Goal: Information Seeking & Learning: Find specific fact

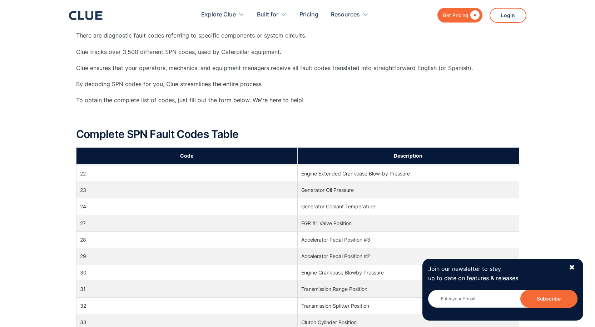
scroll to position [143, 0]
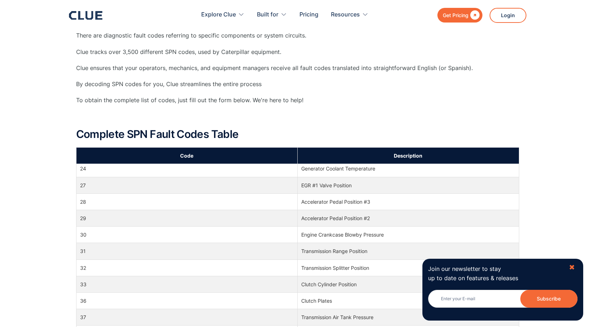
click at [572, 265] on div "✖" at bounding box center [572, 267] width 6 height 9
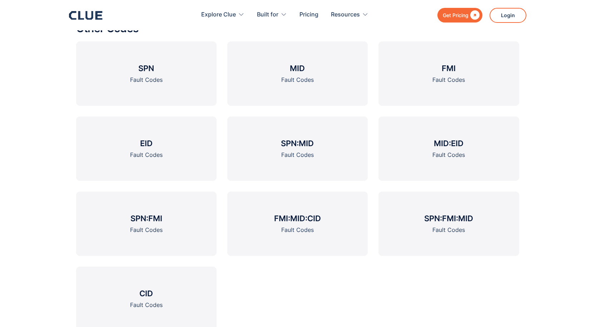
scroll to position [871, 0]
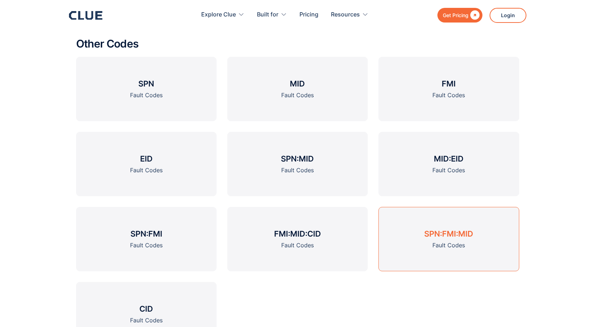
click at [435, 235] on h3 "SPN:FMI:MID" at bounding box center [448, 233] width 49 height 11
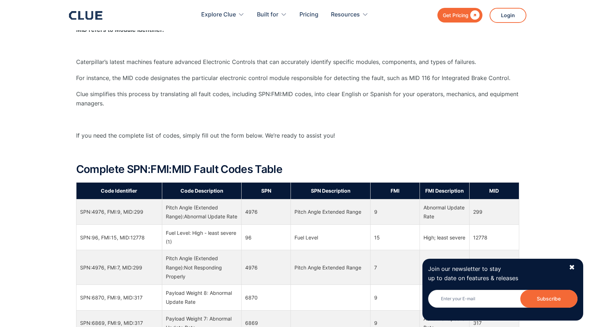
scroll to position [571, 0]
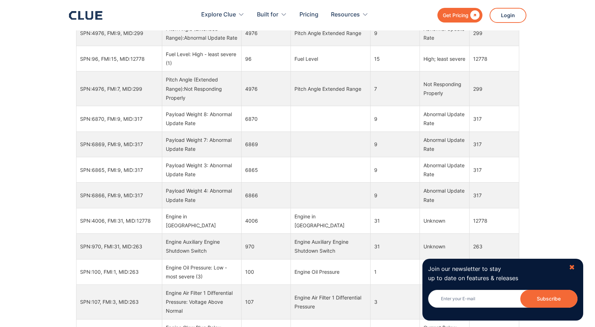
click at [570, 265] on div "✖" at bounding box center [572, 267] width 6 height 9
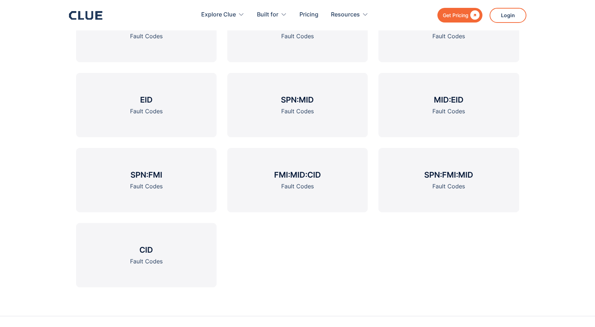
scroll to position [1127, 0]
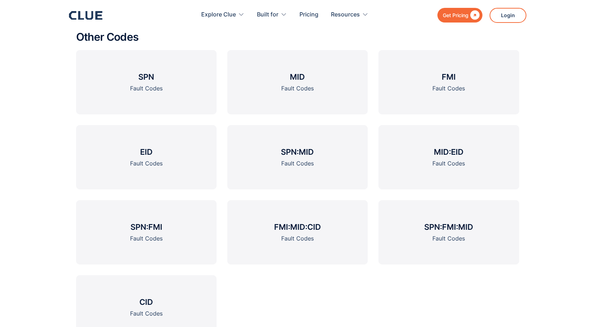
click at [594, 189] on div "Other Codes SPN Fault Codes MID Fault Codes FMI Fault Codes EID Fault Codes SPN…" at bounding box center [297, 189] width 595 height 359
click at [164, 226] on link "SPN:FMI Fault Codes" at bounding box center [146, 232] width 140 height 64
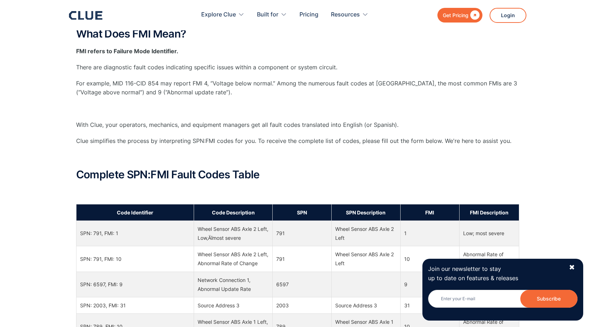
scroll to position [429, 0]
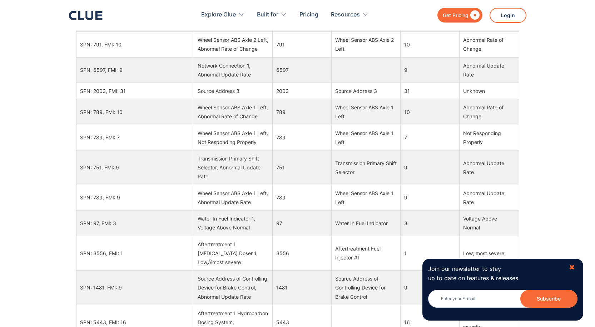
click at [571, 264] on div "✖" at bounding box center [572, 267] width 6 height 9
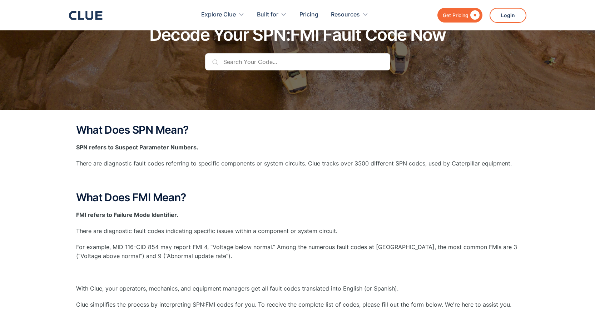
scroll to position [0, 0]
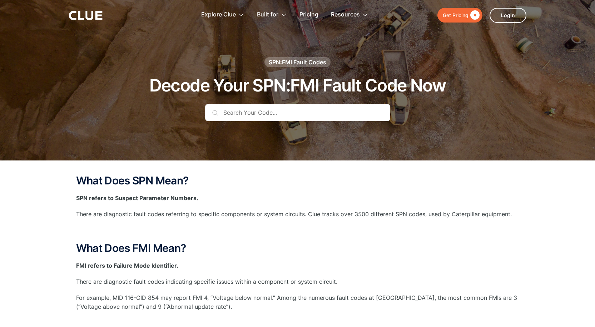
click at [351, 114] on input "text" at bounding box center [297, 112] width 185 height 17
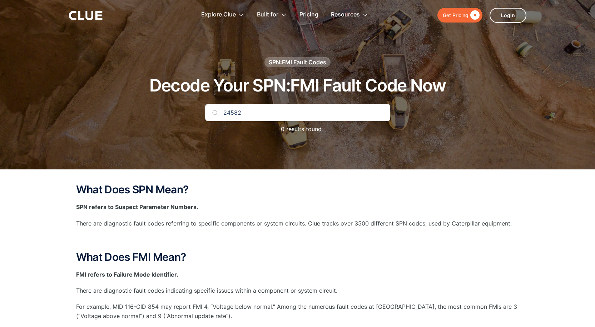
type input "24582"
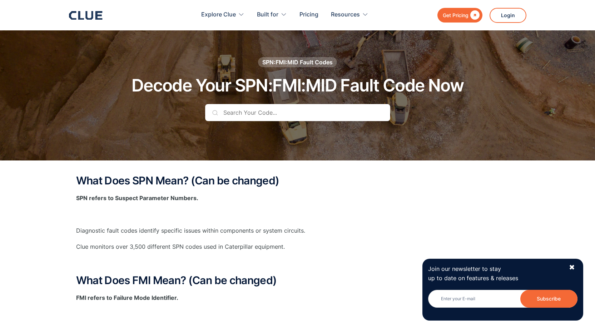
scroll to position [1617, 0]
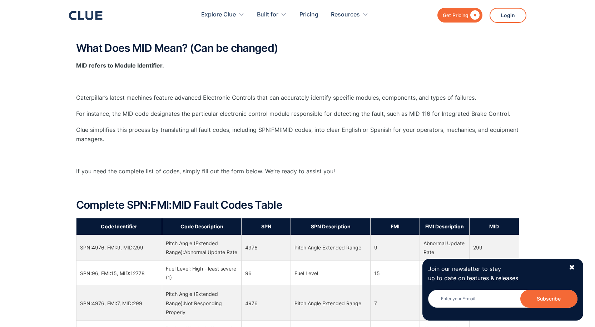
scroll to position [571, 0]
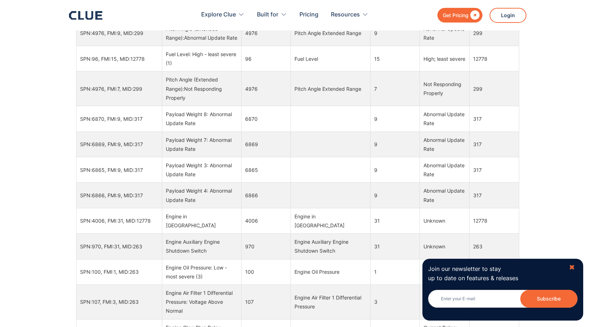
click at [573, 264] on div "✖" at bounding box center [572, 267] width 6 height 9
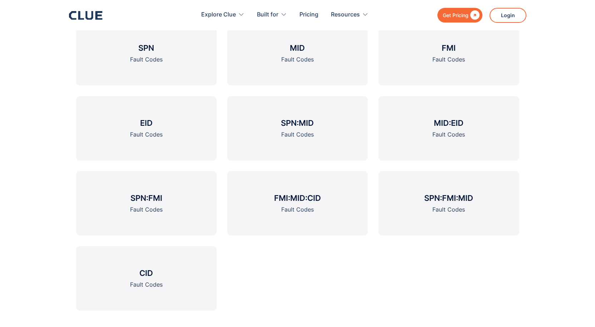
scroll to position [1154, 0]
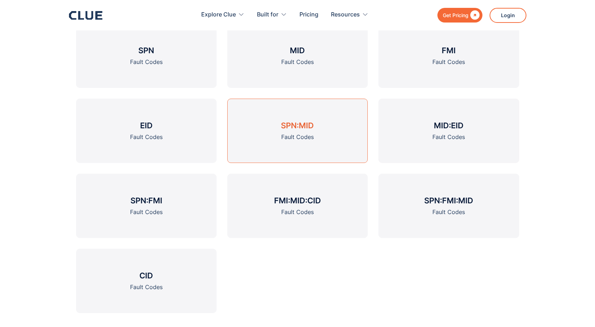
click at [324, 130] on link "SPN:MID Fault Codes" at bounding box center [297, 131] width 140 height 64
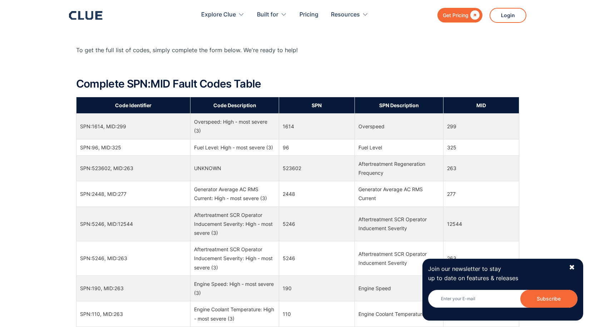
scroll to position [370, 0]
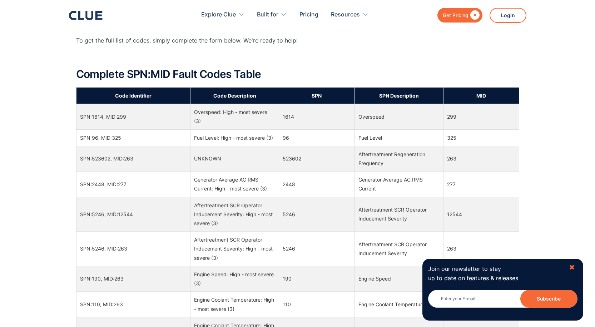
click at [572, 266] on div "✖" at bounding box center [572, 267] width 6 height 9
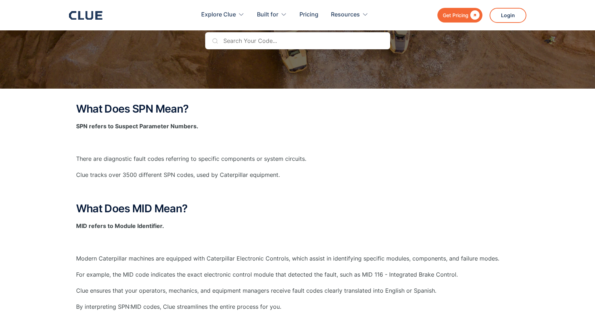
scroll to position [67, 0]
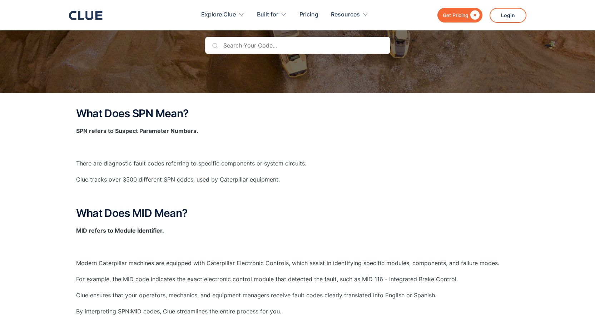
click at [280, 47] on input "text" at bounding box center [297, 45] width 185 height 17
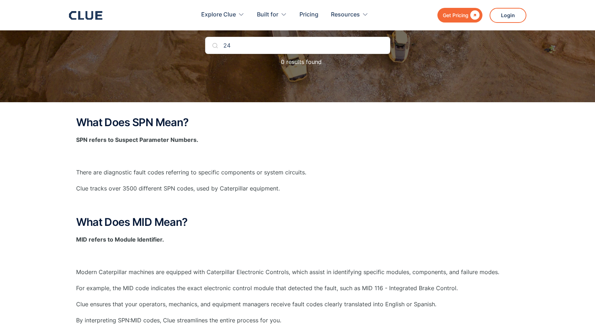
type input "2"
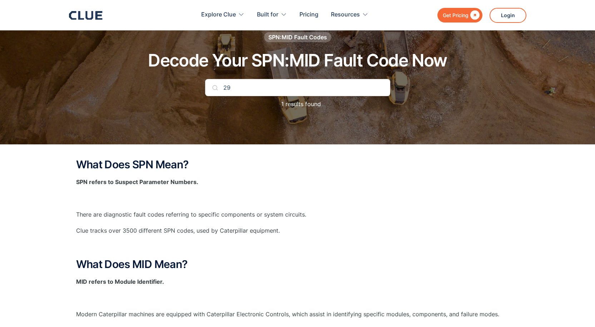
scroll to position [0, 0]
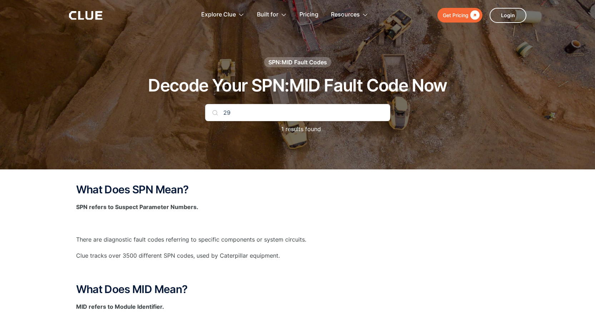
click at [280, 119] on input "29" at bounding box center [297, 112] width 185 height 17
type input "2"
type input "582"
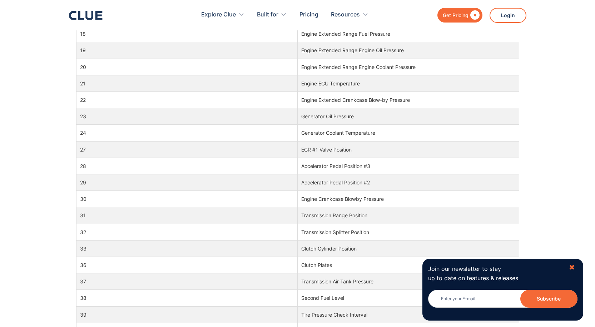
click at [574, 263] on div "✖" at bounding box center [572, 267] width 6 height 9
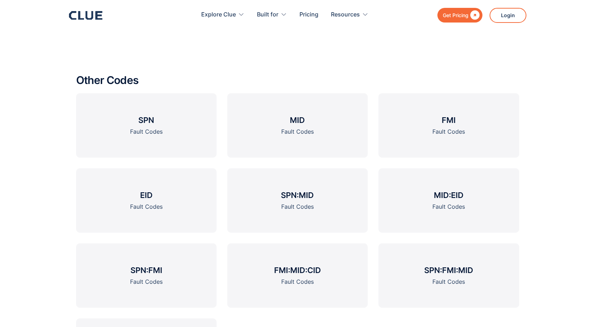
scroll to position [849, 0]
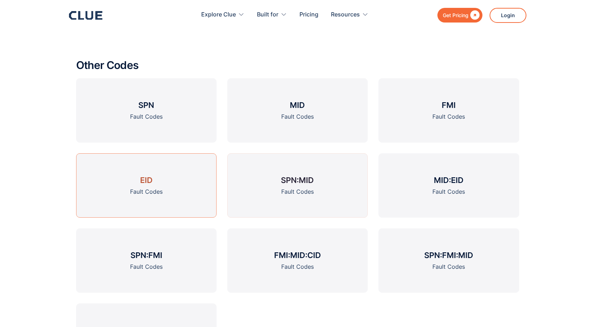
click at [185, 189] on link "EID Fault Codes" at bounding box center [146, 185] width 140 height 64
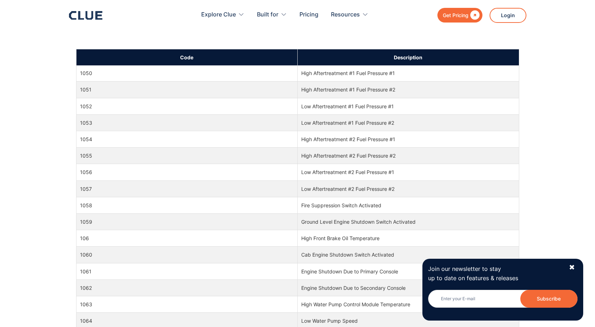
scroll to position [1821, 0]
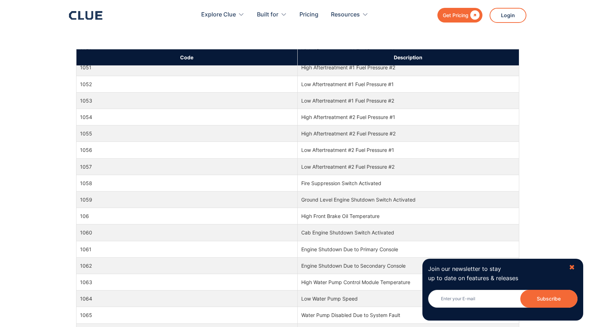
click at [574, 266] on div "✖" at bounding box center [572, 267] width 6 height 9
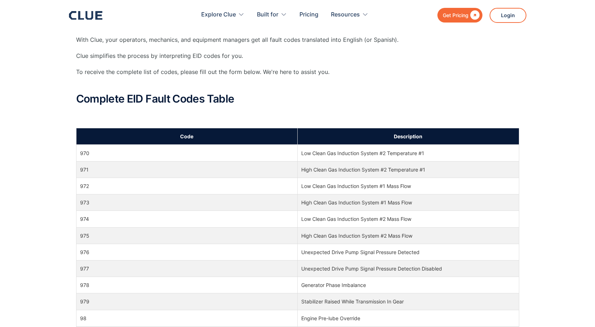
scroll to position [0, 0]
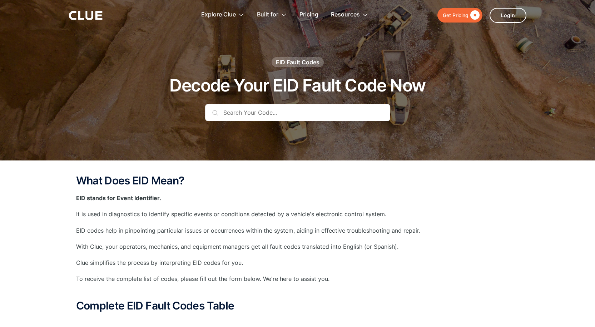
click at [358, 114] on input "text" at bounding box center [297, 112] width 185 height 17
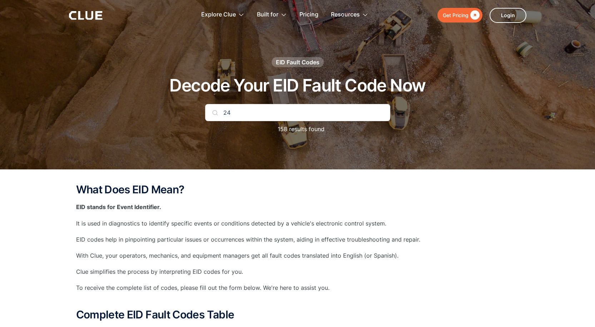
type input "2"
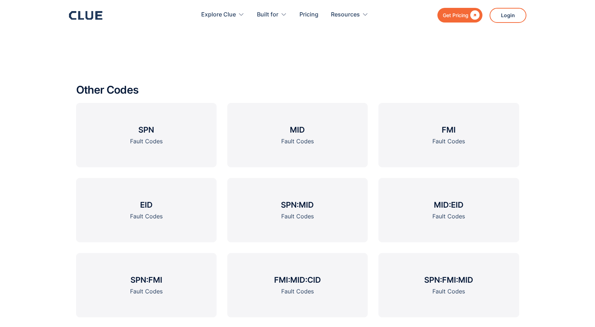
scroll to position [842, 0]
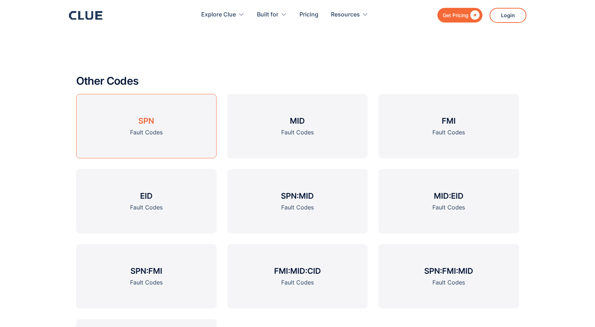
click at [148, 129] on div "Fault Codes" at bounding box center [146, 132] width 32 height 9
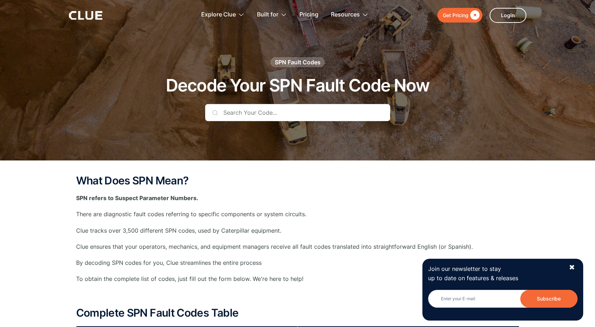
click at [277, 114] on input "text" at bounding box center [297, 112] width 185 height 17
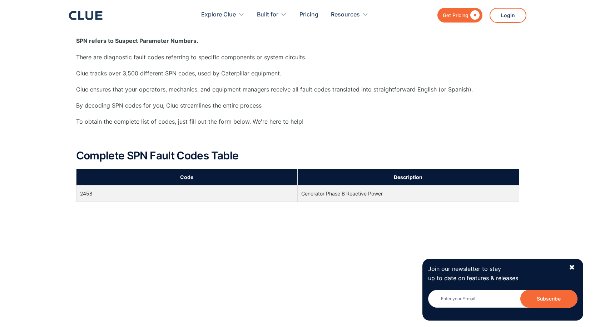
scroll to position [179, 0]
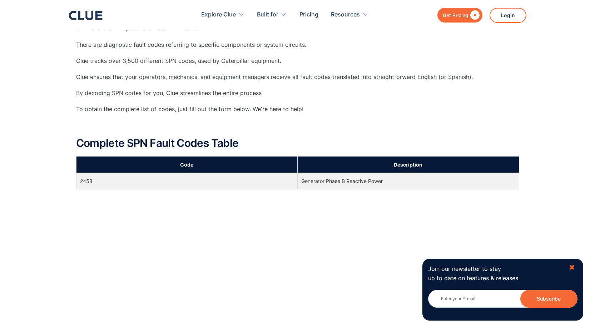
click at [570, 266] on div "✖" at bounding box center [572, 267] width 6 height 9
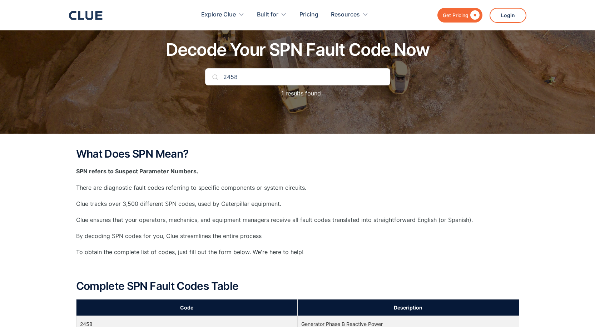
scroll to position [0, 0]
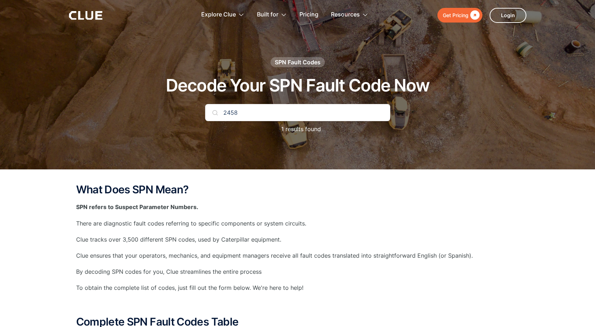
click at [243, 111] on input "2458" at bounding box center [297, 112] width 185 height 17
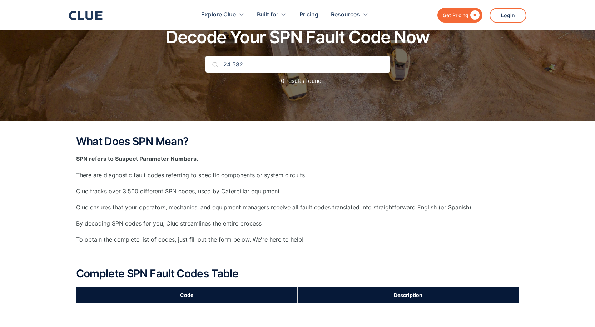
scroll to position [36, 0]
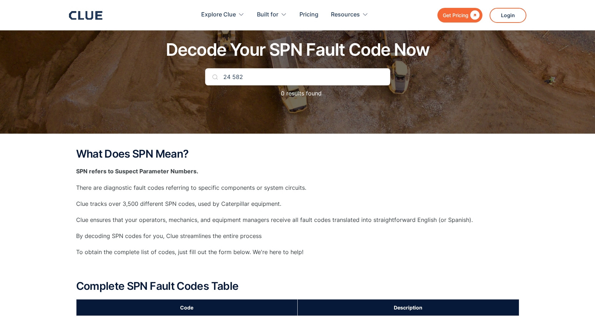
type input "24 582"
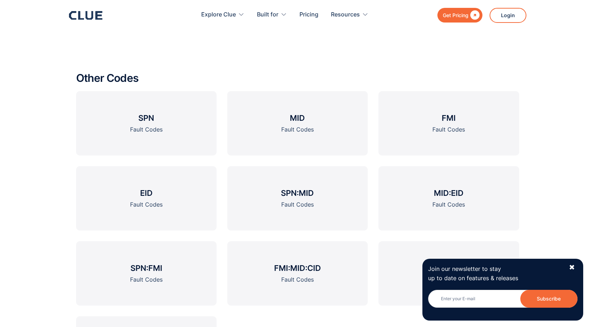
scroll to position [833, 0]
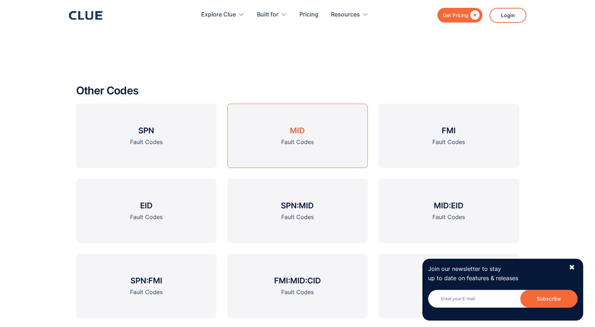
click at [331, 139] on link "MID Fault Codes" at bounding box center [297, 136] width 140 height 64
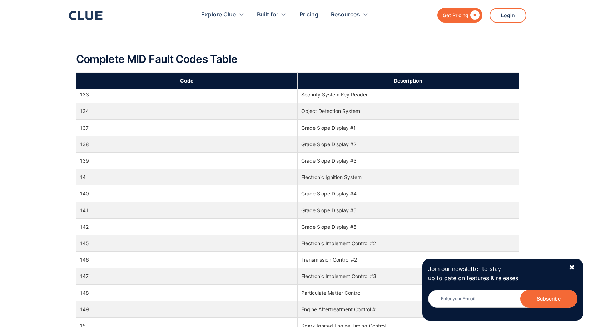
scroll to position [571, 0]
click at [570, 265] on div "✖" at bounding box center [572, 267] width 6 height 9
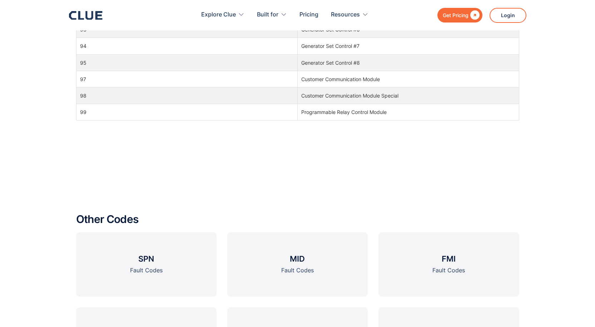
scroll to position [857, 0]
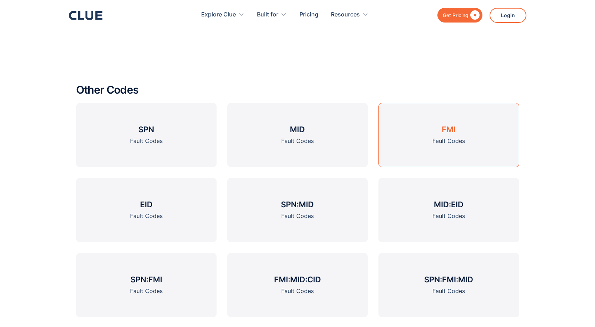
click at [439, 140] on div "Fault Codes" at bounding box center [448, 140] width 32 height 9
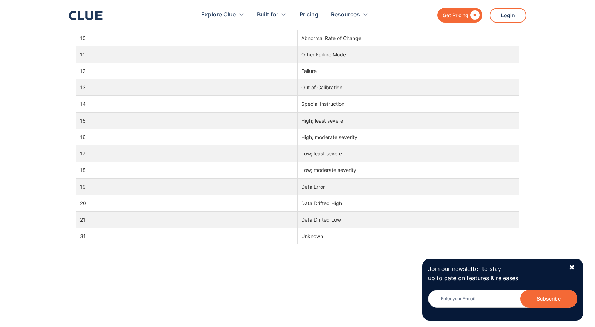
scroll to position [536, 0]
click at [571, 264] on div "✖" at bounding box center [572, 267] width 6 height 9
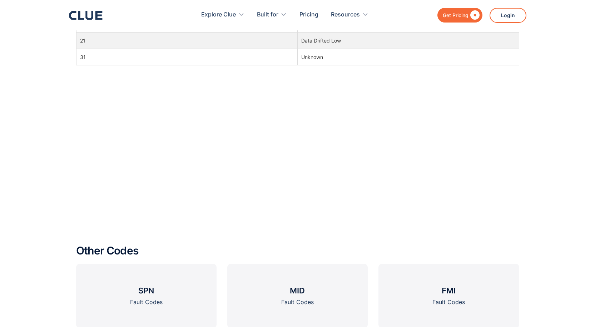
scroll to position [857, 0]
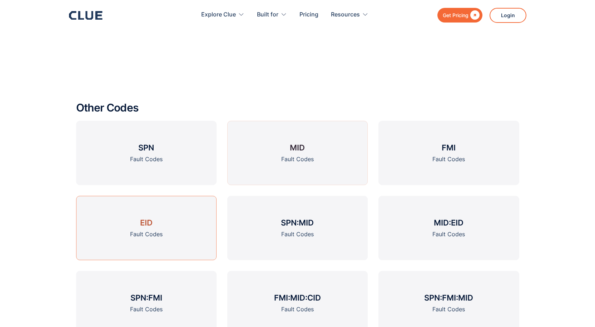
click at [146, 234] on div "Fault Codes" at bounding box center [146, 234] width 32 height 9
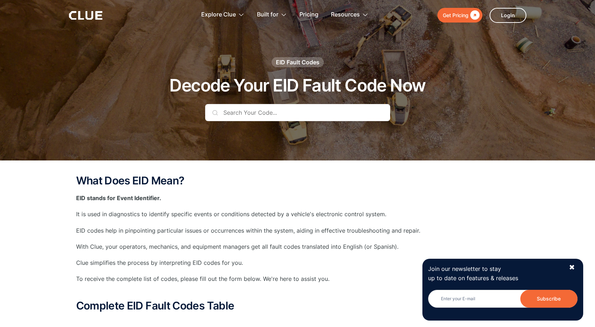
click at [341, 109] on input "text" at bounding box center [297, 112] width 185 height 17
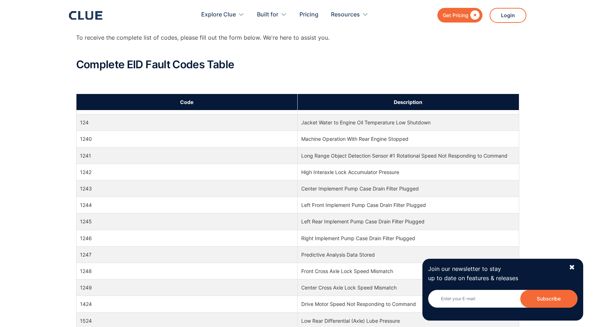
scroll to position [71, 0]
type input "24"
click at [572, 266] on div "✖" at bounding box center [572, 267] width 6 height 9
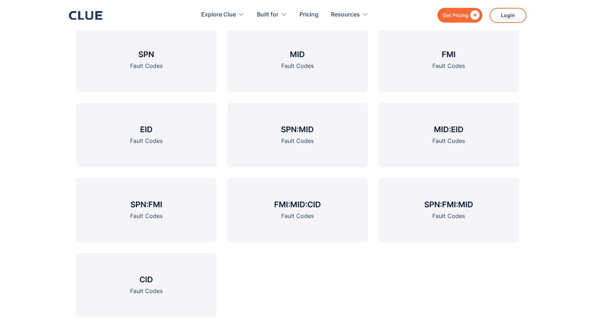
scroll to position [929, 0]
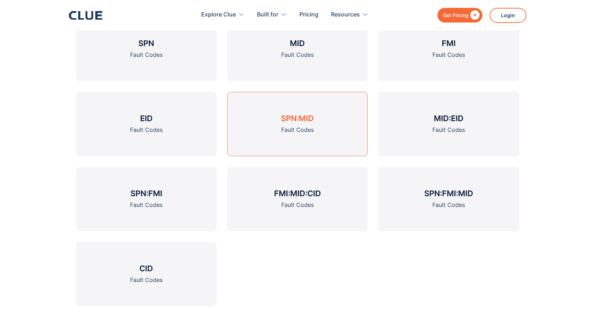
click at [325, 131] on link "SPN:MID Fault Codes" at bounding box center [297, 124] width 140 height 64
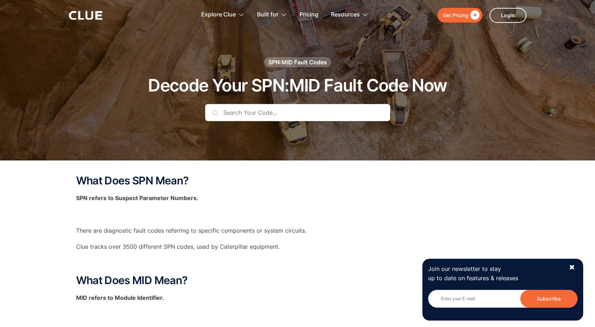
click at [257, 110] on input "text" at bounding box center [297, 112] width 185 height 17
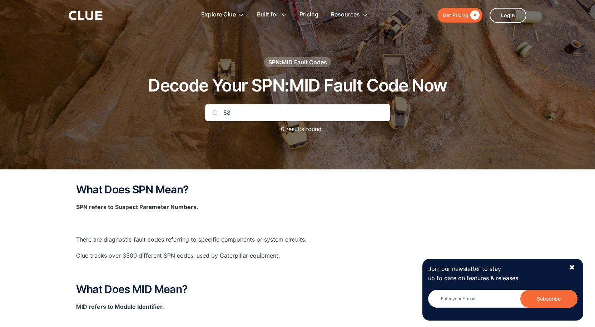
type input "5"
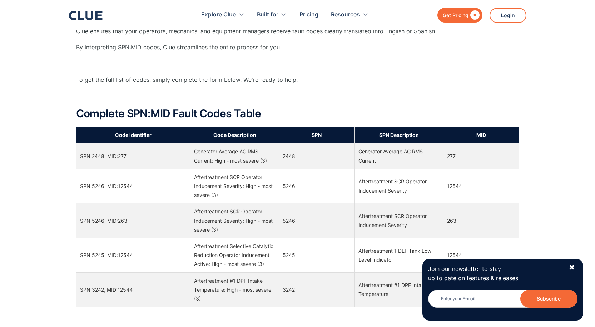
scroll to position [357, 0]
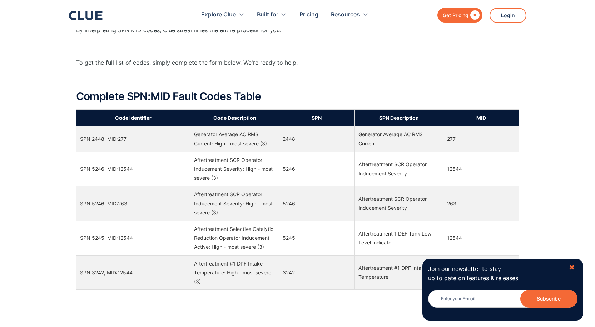
click at [571, 267] on div "✖" at bounding box center [572, 267] width 6 height 9
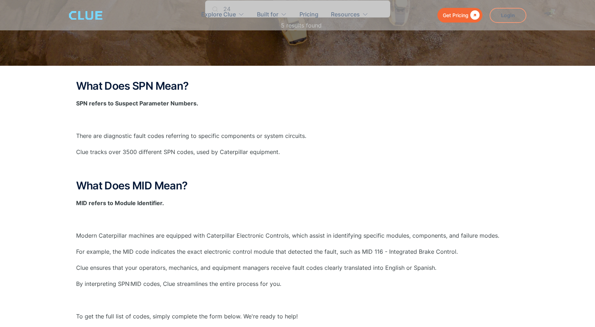
scroll to position [0, 0]
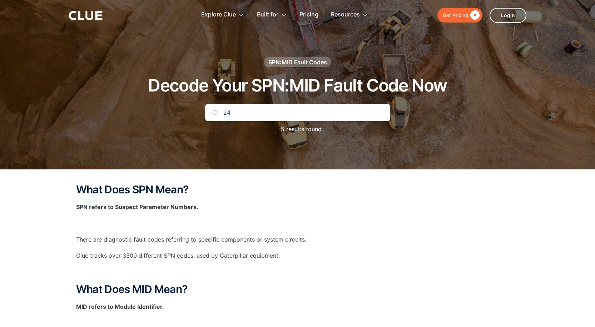
click at [338, 109] on input "24" at bounding box center [297, 112] width 185 height 17
type input "2"
type input "582"
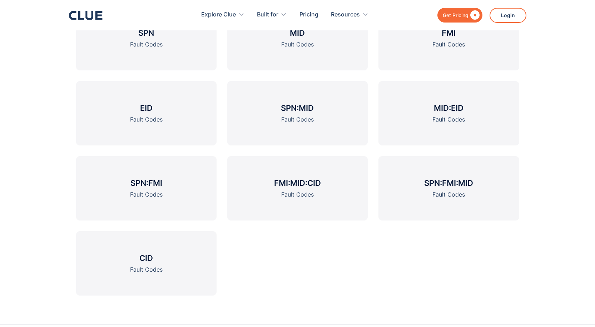
scroll to position [1036, 0]
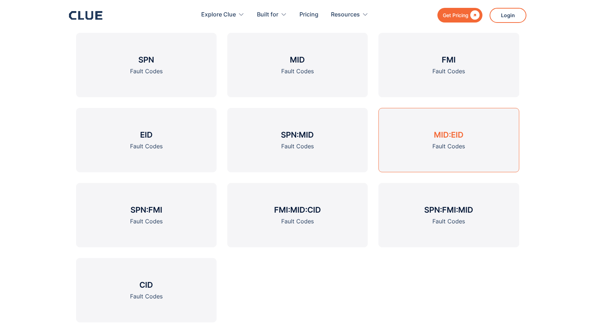
click at [450, 149] on div "Fault Codes" at bounding box center [448, 146] width 32 height 9
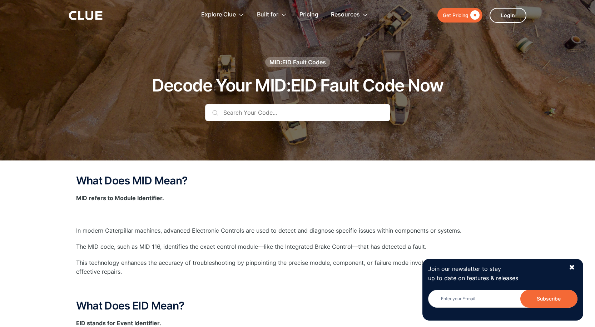
click at [313, 112] on input "text" at bounding box center [297, 112] width 185 height 17
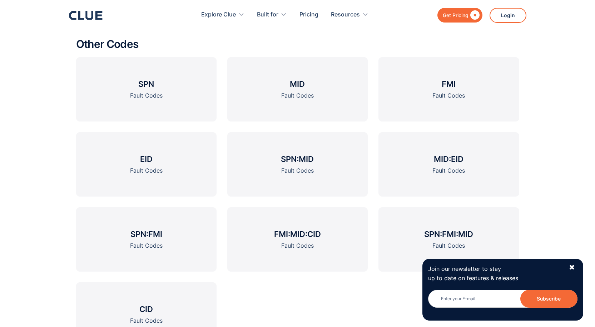
scroll to position [1055, 0]
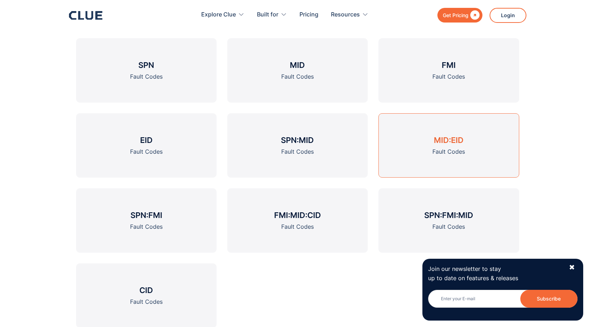
type input "582"
click at [444, 155] on div "Fault Codes" at bounding box center [448, 151] width 32 height 9
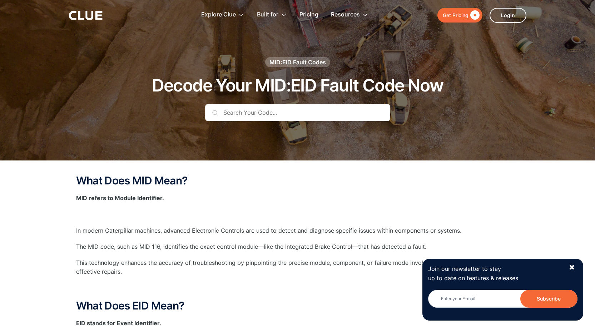
click at [336, 114] on input "text" at bounding box center [297, 112] width 185 height 17
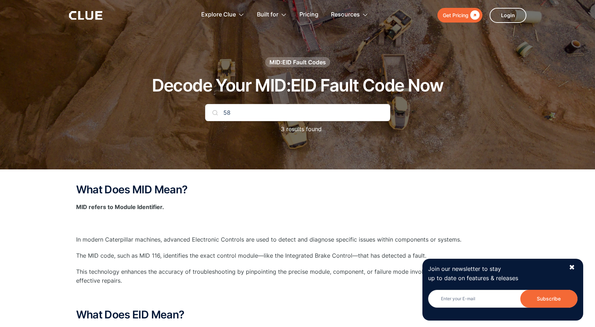
type input "5"
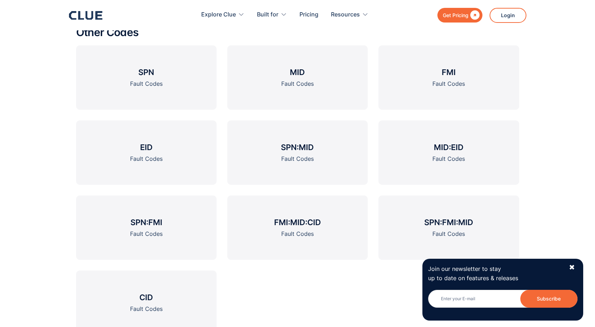
scroll to position [1071, 0]
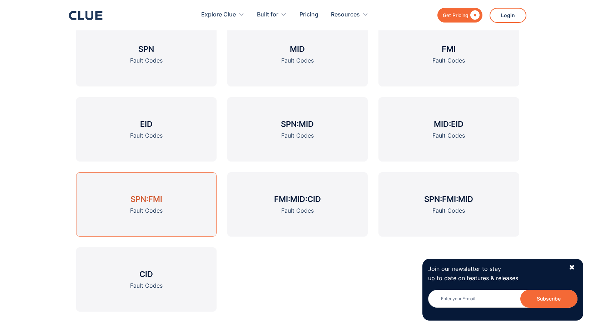
type input "24582"
click at [172, 194] on link "SPN:FMI Fault Codes" at bounding box center [146, 204] width 140 height 64
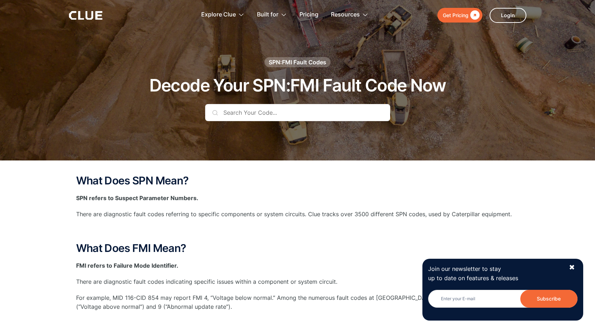
click at [270, 114] on input "text" at bounding box center [297, 112] width 185 height 17
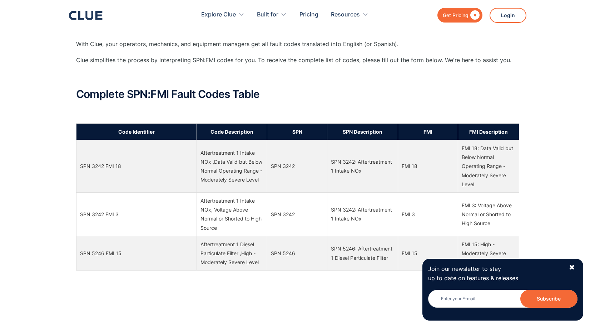
scroll to position [321, 0]
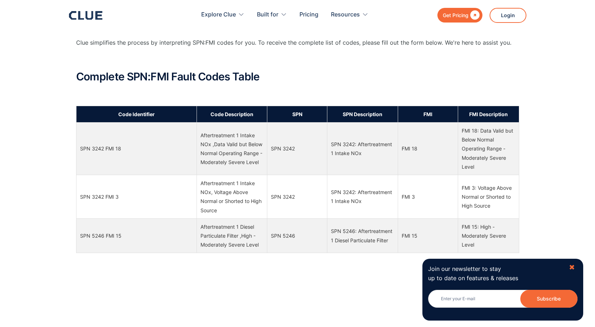
type input "24"
click at [574, 266] on div "✖" at bounding box center [572, 267] width 6 height 9
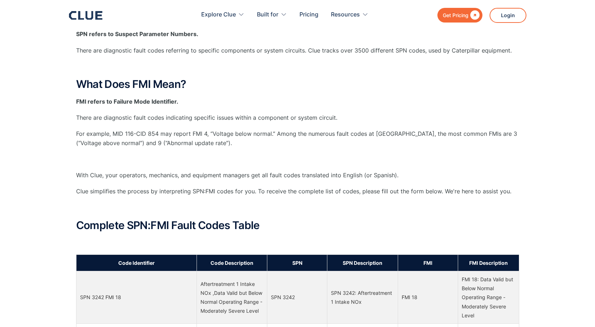
scroll to position [0, 0]
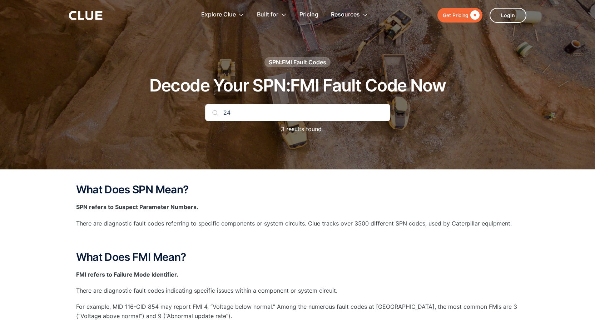
click at [255, 109] on input "24" at bounding box center [297, 112] width 185 height 17
type input "5"
type input "4"
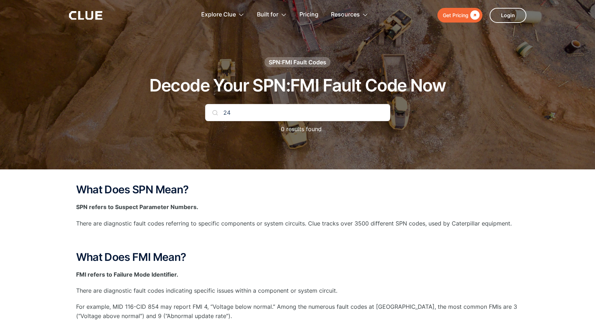
type input "2"
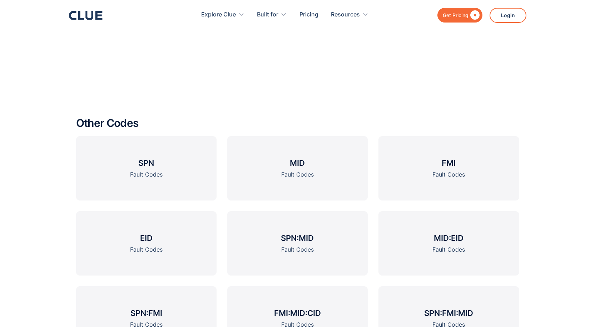
scroll to position [1000, 0]
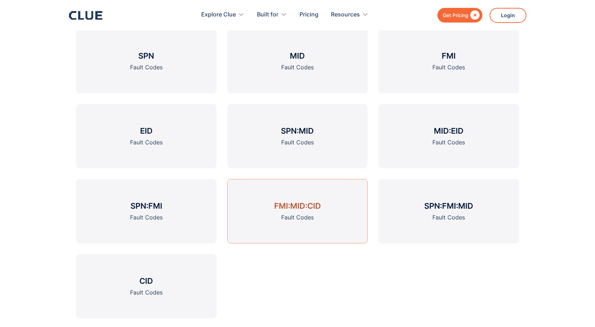
type input "82"
click at [326, 215] on link "FMI:MID:CID Fault Codes" at bounding box center [297, 211] width 140 height 64
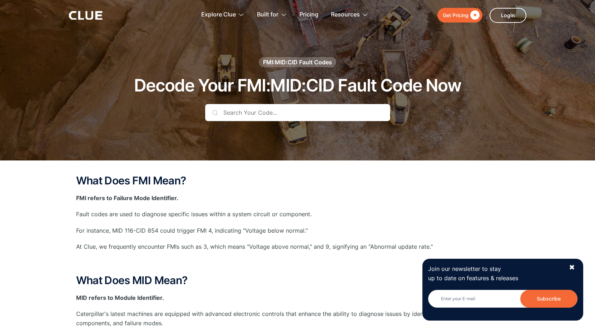
click at [316, 102] on div "FMI:MID:CID Fault Codes Decode Your FMI:MID:CID Fault Code Now" at bounding box center [297, 94] width 421 height 75
click at [314, 110] on input "text" at bounding box center [297, 112] width 185 height 17
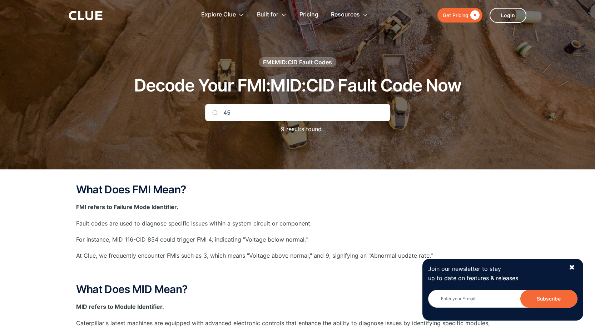
type input "4"
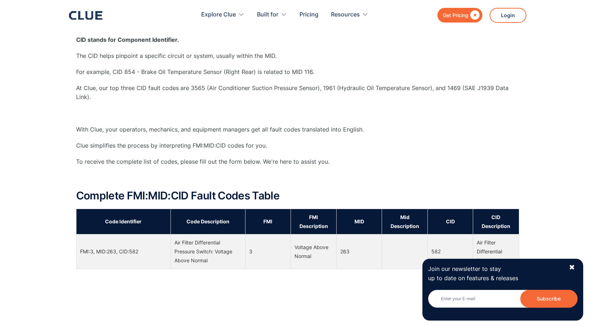
scroll to position [393, 0]
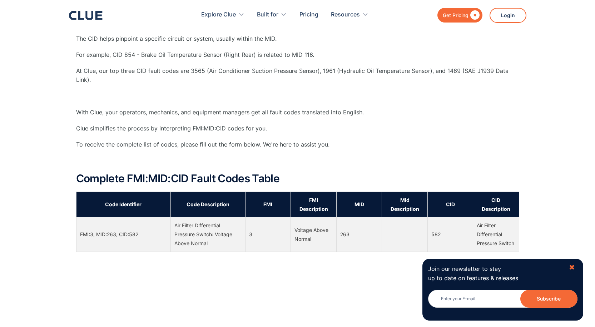
type input "582"
click at [570, 267] on div "✖" at bounding box center [572, 267] width 6 height 9
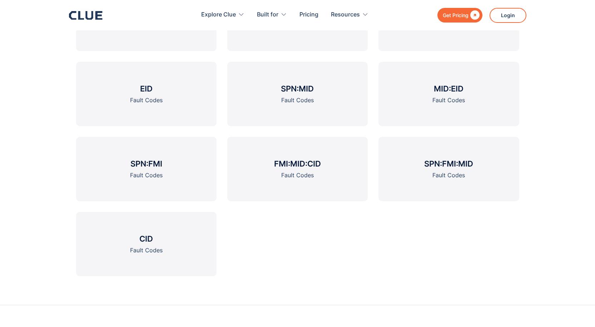
scroll to position [1214, 0]
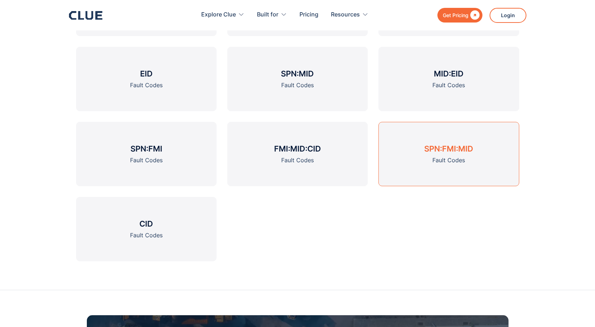
click at [451, 161] on div "Fault Codes" at bounding box center [448, 160] width 32 height 9
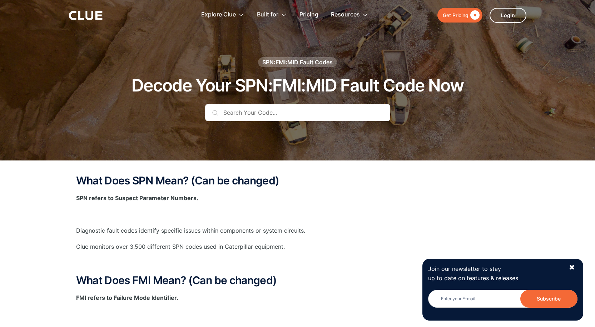
click at [304, 114] on input "text" at bounding box center [297, 112] width 185 height 17
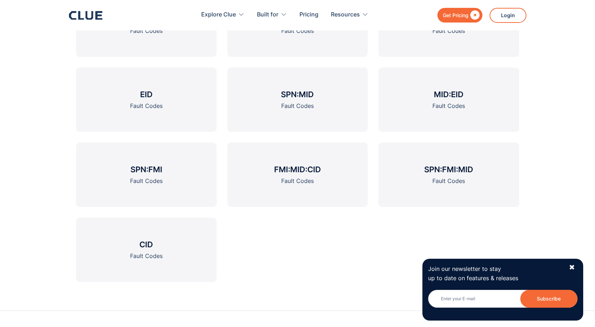
scroll to position [1214, 0]
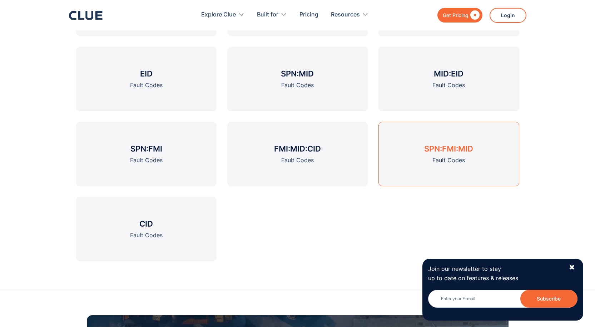
type input "582"
click at [461, 159] on div "Fault Codes" at bounding box center [448, 160] width 32 height 9
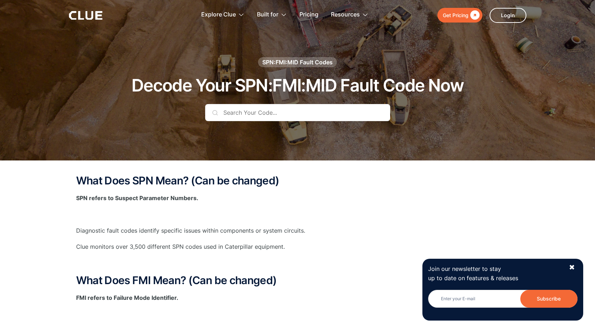
click at [341, 116] on input "text" at bounding box center [297, 112] width 185 height 17
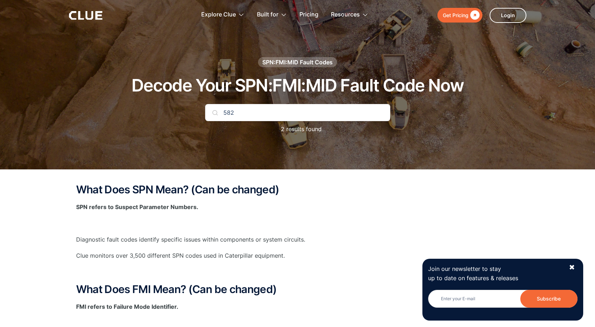
click at [251, 112] on input "582" at bounding box center [297, 112] width 185 height 17
type input "5"
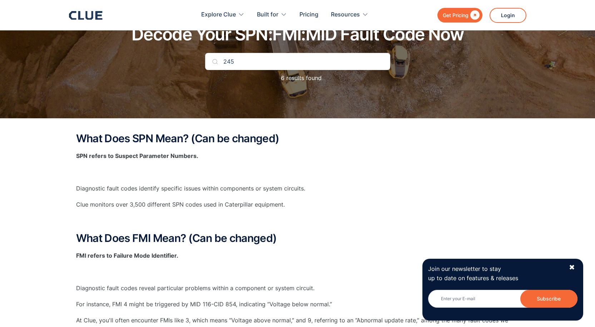
scroll to position [36, 0]
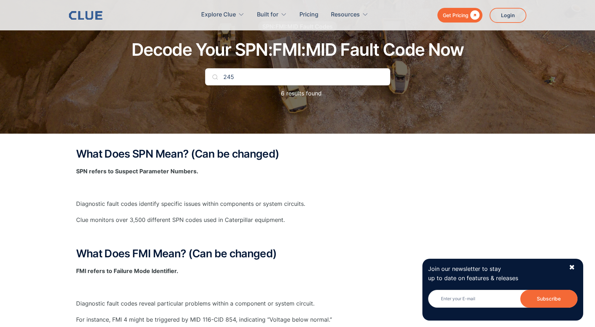
click at [288, 80] on input "245" at bounding box center [297, 76] width 185 height 17
type input "2"
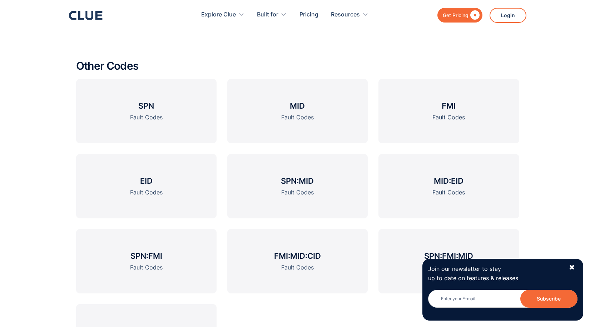
scroll to position [1286, 0]
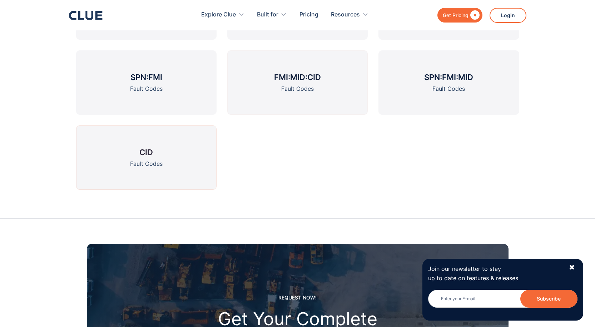
type input "24582"
click at [197, 158] on link "CID Fault Codes" at bounding box center [146, 157] width 140 height 64
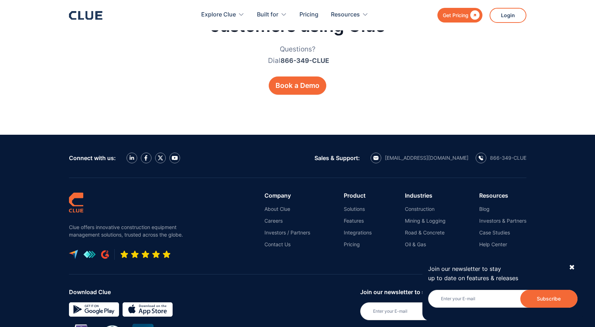
scroll to position [1286, 0]
